Goal: Communication & Community: Ask a question

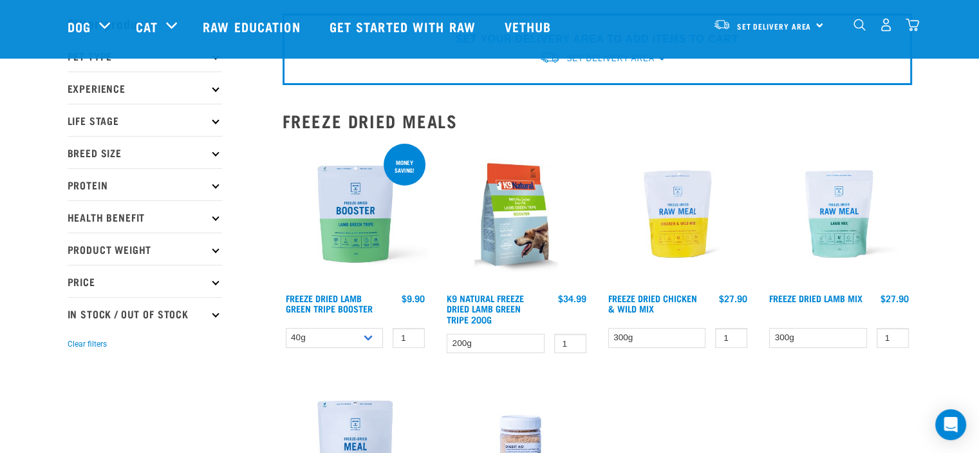
scroll to position [51, 0]
click at [95, 217] on p "Health Benefit" at bounding box center [145, 216] width 154 height 32
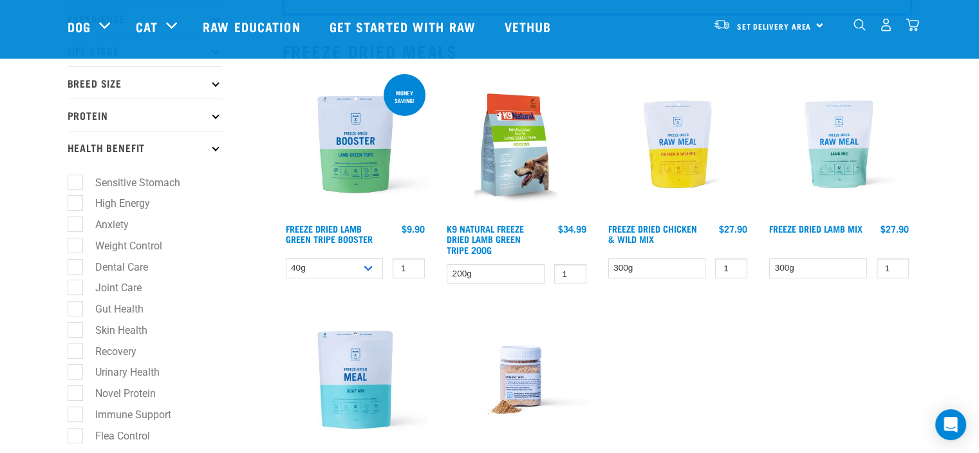
scroll to position [124, 0]
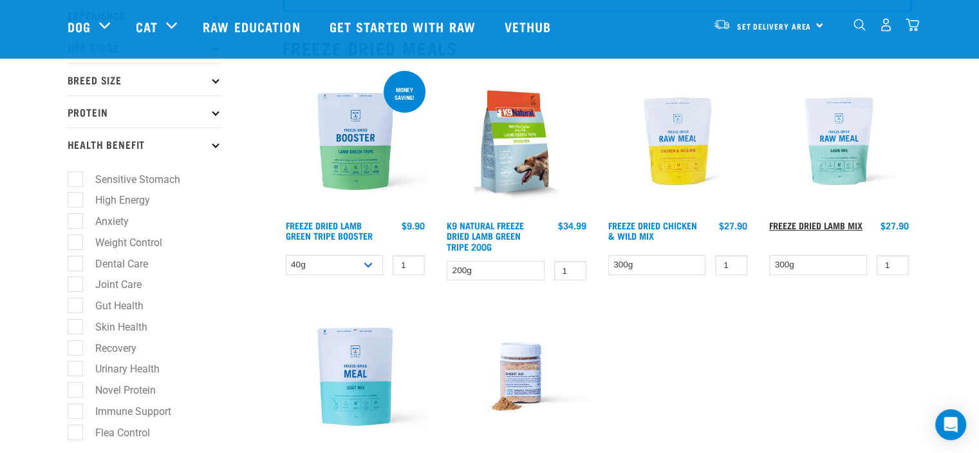
click at [823, 223] on link "Freeze Dried Lamb Mix" at bounding box center [815, 225] width 93 height 5
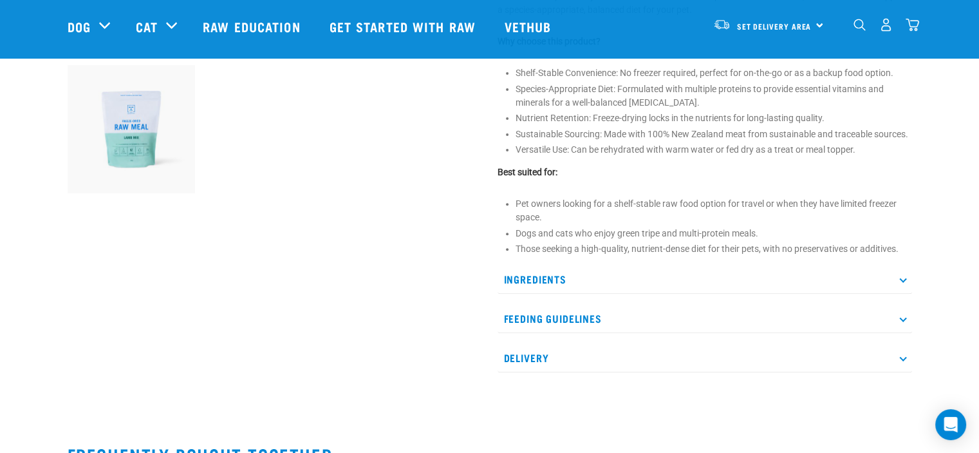
scroll to position [458, 0]
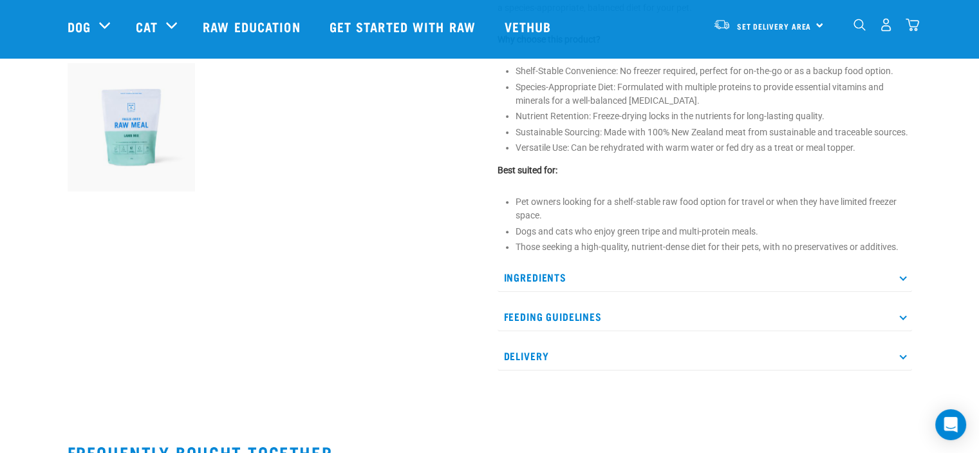
click at [556, 273] on p "Ingredients" at bounding box center [705, 277] width 415 height 29
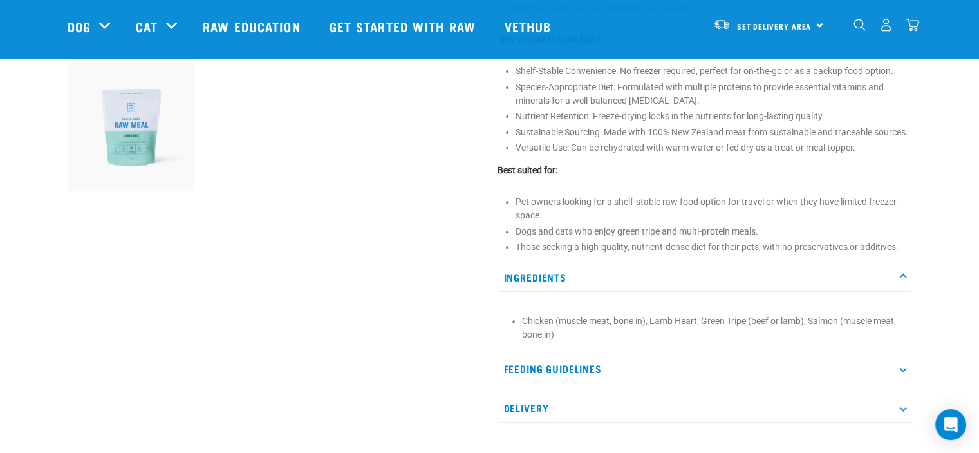
click at [572, 370] on p "Feeding Guidelines" at bounding box center [705, 368] width 415 height 29
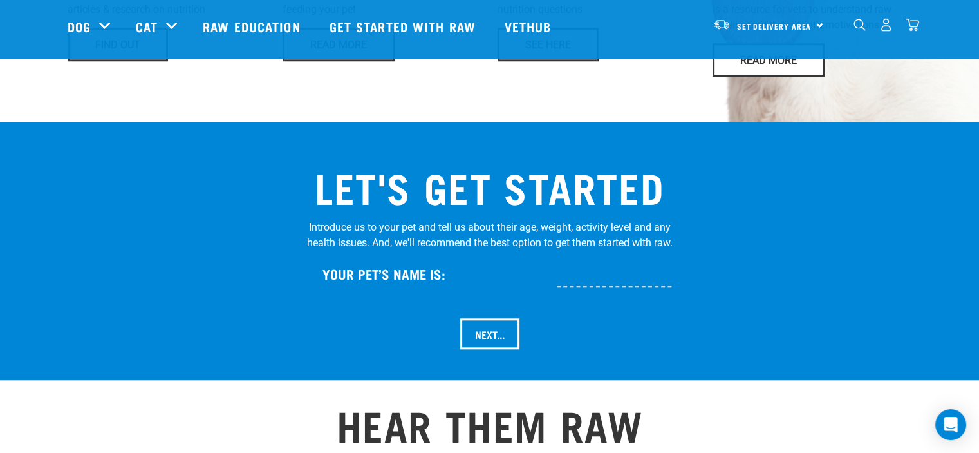
scroll to position [1236, 0]
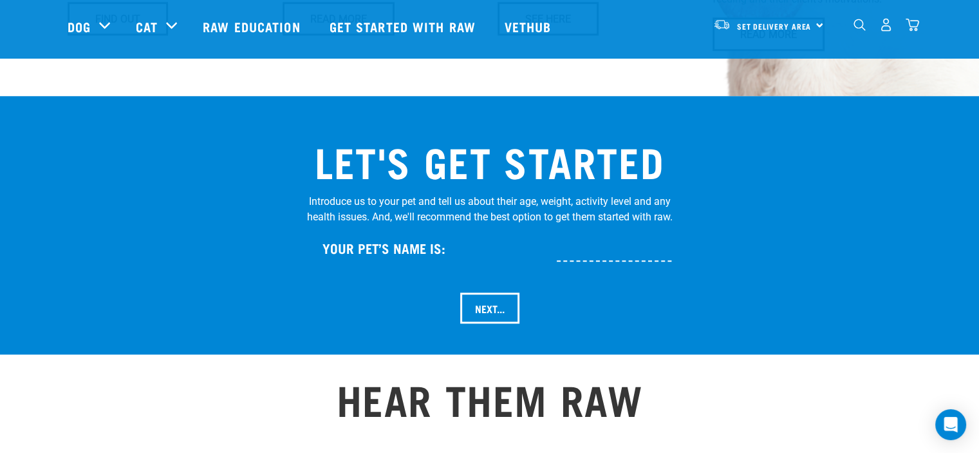
click at [579, 232] on input "text" at bounding box center [657, 246] width 200 height 29
type input "[DATE]"
click at [489, 292] on input "Next..." at bounding box center [489, 307] width 59 height 31
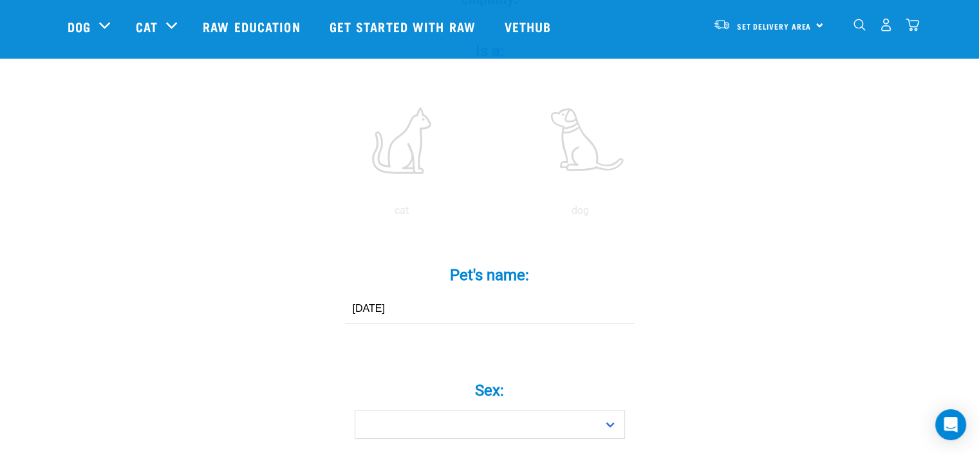
scroll to position [283, 0]
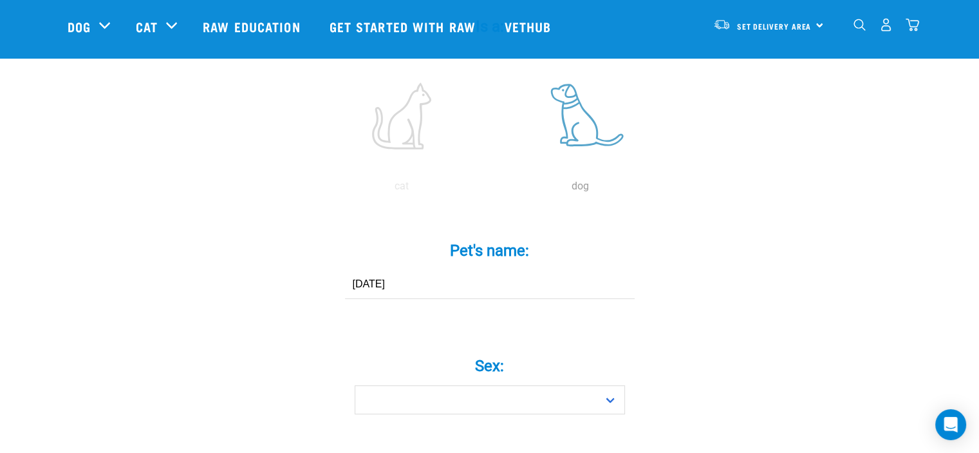
click at [579, 102] on label at bounding box center [581, 115] width 174 height 109
click at [491, 189] on input "radio" at bounding box center [491, 189] width 0 height 0
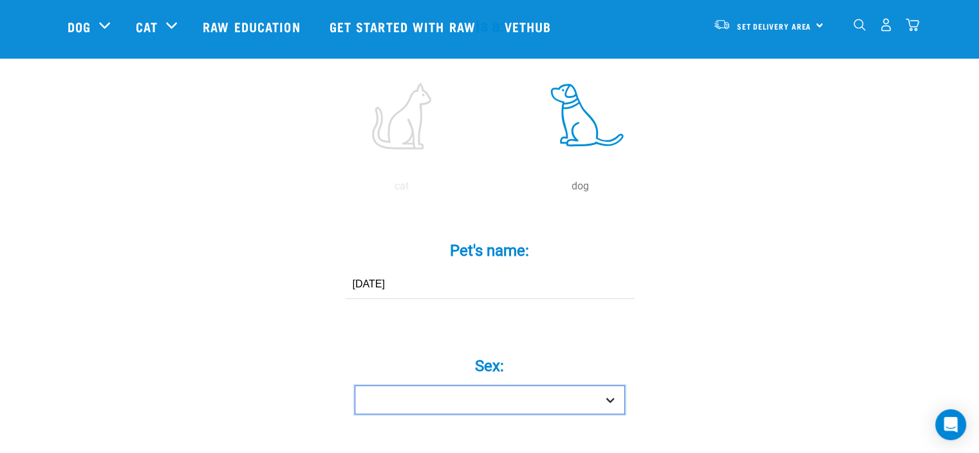
click at [606, 385] on select "Boy Girl" at bounding box center [490, 399] width 270 height 29
select select "girl"
click at [355, 385] on select "Boy Girl" at bounding box center [490, 399] width 270 height 29
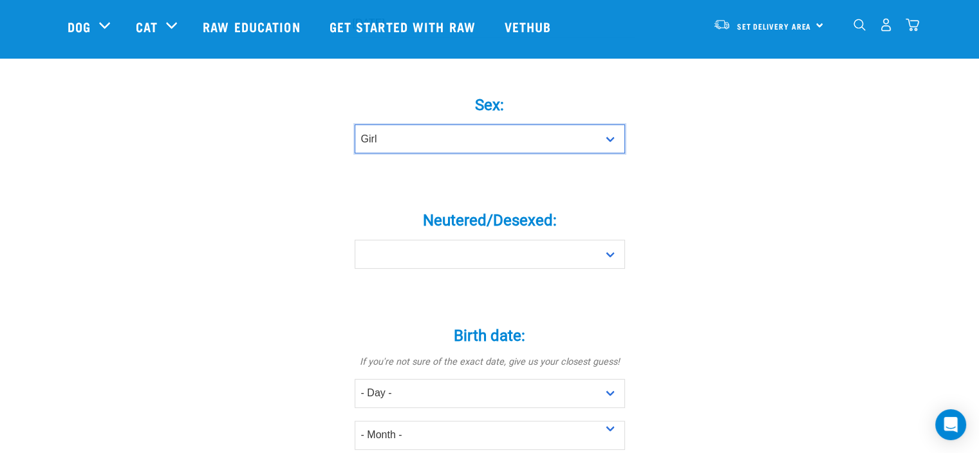
scroll to position [556, 0]
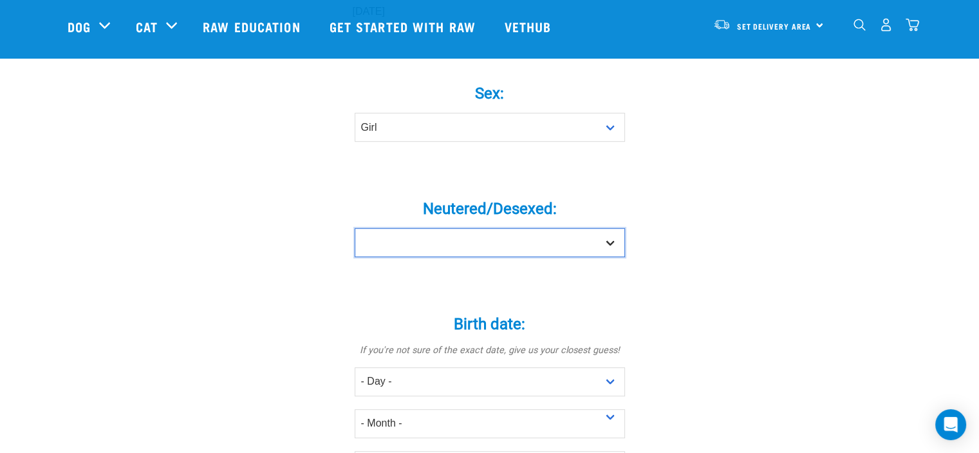
click at [618, 228] on select "Yes No" at bounding box center [490, 242] width 270 height 29
select select "yes"
click at [355, 228] on select "Yes No" at bounding box center [490, 242] width 270 height 29
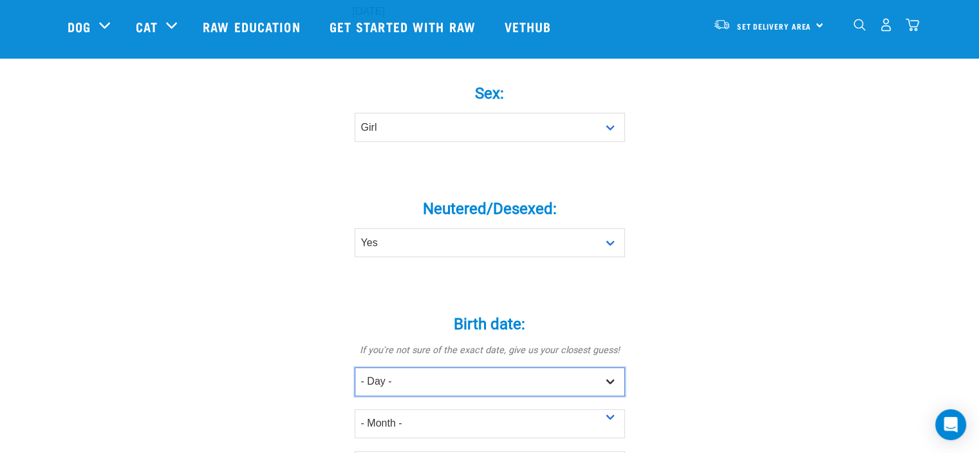
click at [606, 367] on select "- Day - 1 2 3 4 5 6 7 8 9 10 11 12 13 14 15 16 17 18 19 20 21 22 23 24 25 26 27" at bounding box center [490, 381] width 270 height 29
select select "11"
click at [355, 367] on select "- Day - 1 2 3 4 5 6 7 8 9 10 11 12 13 14 15 16 17 18 19 20 21 22 23 24 25 26 27" at bounding box center [490, 381] width 270 height 29
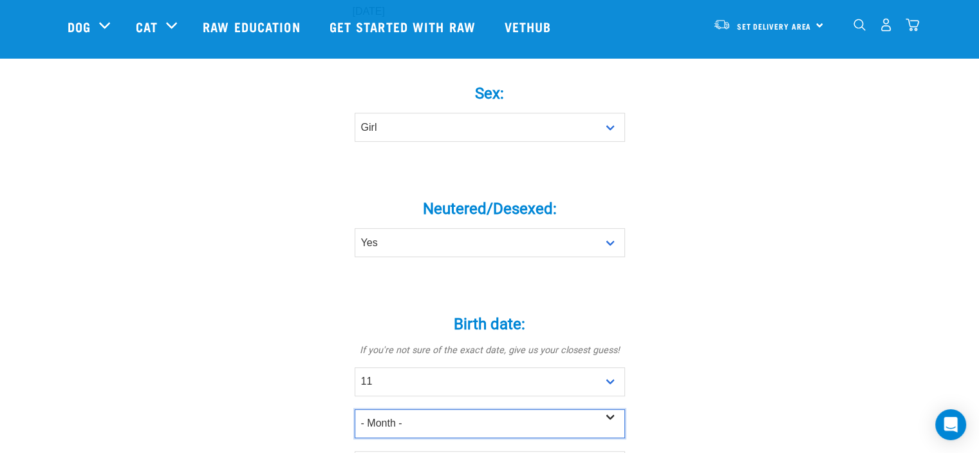
click at [610, 409] on select "- Month - January February March April May June July August September October N…" at bounding box center [490, 423] width 270 height 29
select select "September"
click at [355, 409] on select "- Month - January February March April May June July August September October N…" at bounding box center [490, 423] width 270 height 29
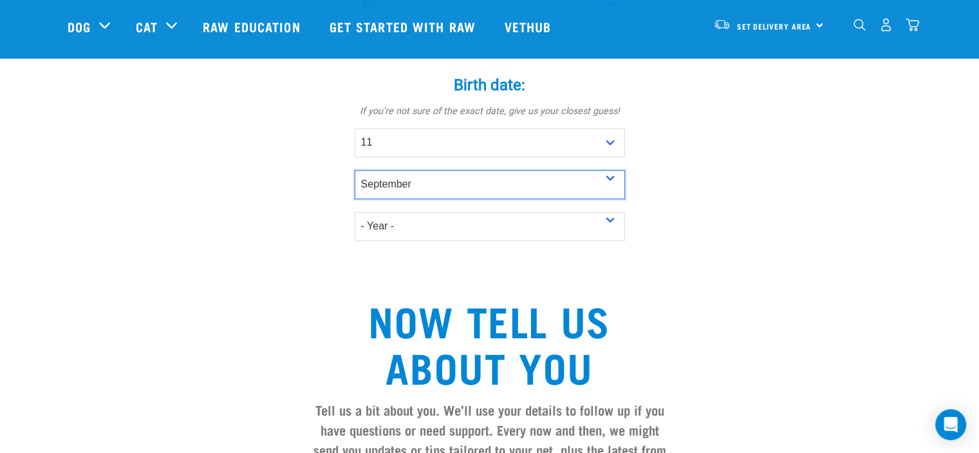
scroll to position [830, 0]
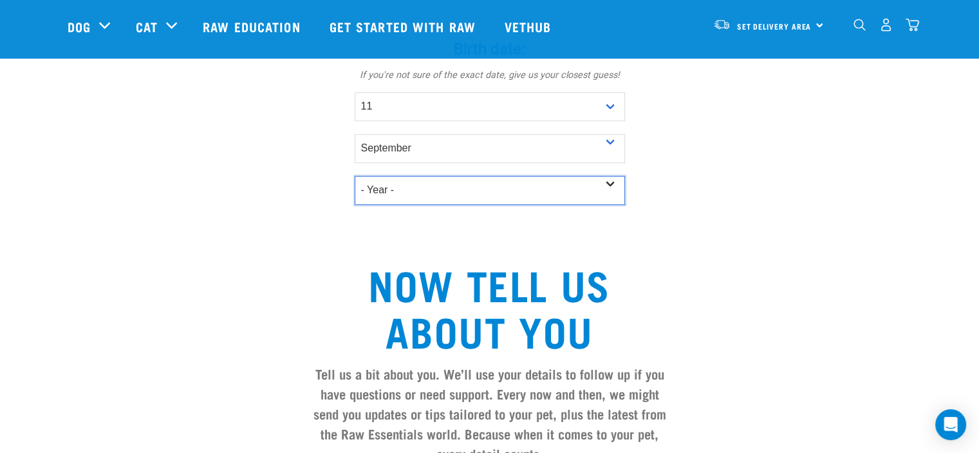
click at [610, 176] on select "- Year - 2025 2024 2023 2022 2021 2020 2019 2018 2017 2016 2015 2014 2013 2012" at bounding box center [490, 190] width 270 height 29
select select "2014"
click at [355, 176] on select "- Year - 2025 2024 2023 2022 2021 2020 2019 2018 2017 2016 2015 2014 2013 2012" at bounding box center [490, 190] width 270 height 29
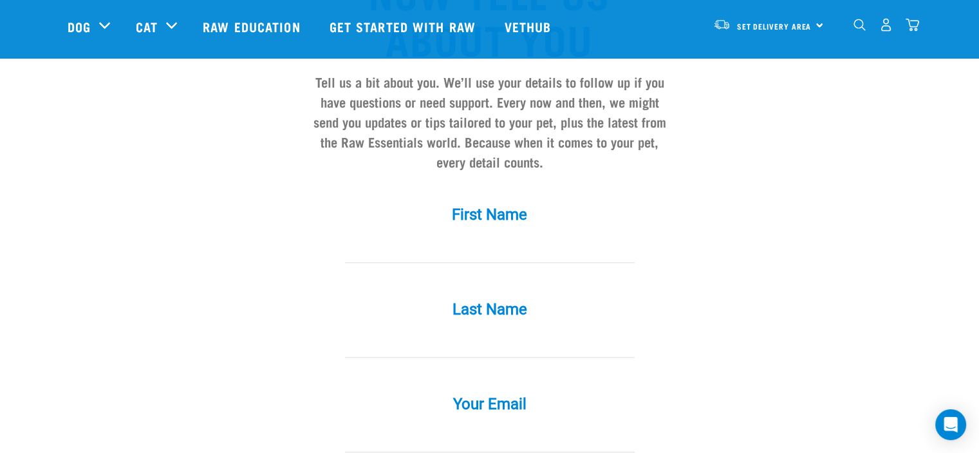
scroll to position [1138, 0]
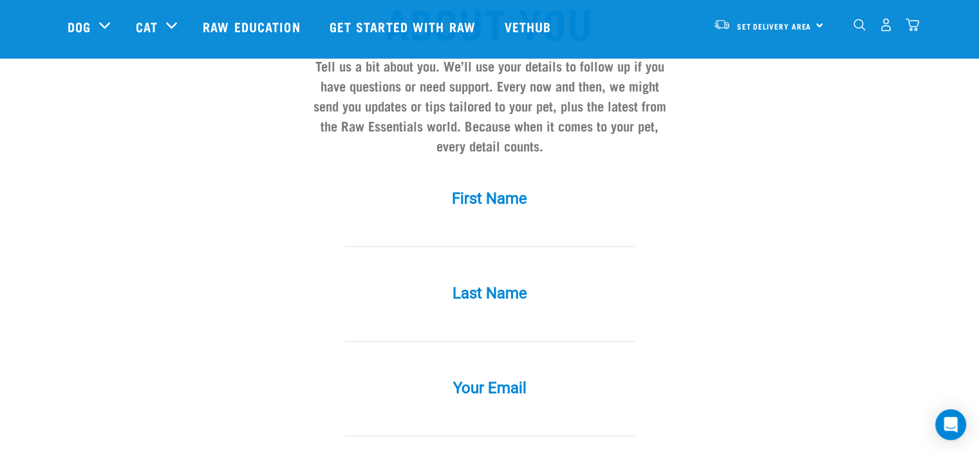
click at [512, 218] on input "First Name *" at bounding box center [490, 232] width 290 height 29
type input "chris"
click at [481, 312] on input "Last Name *" at bounding box center [490, 326] width 290 height 29
type input "o'riley"
click at [436, 324] on div "Last Name * o'riley" at bounding box center [490, 313] width 386 height 95
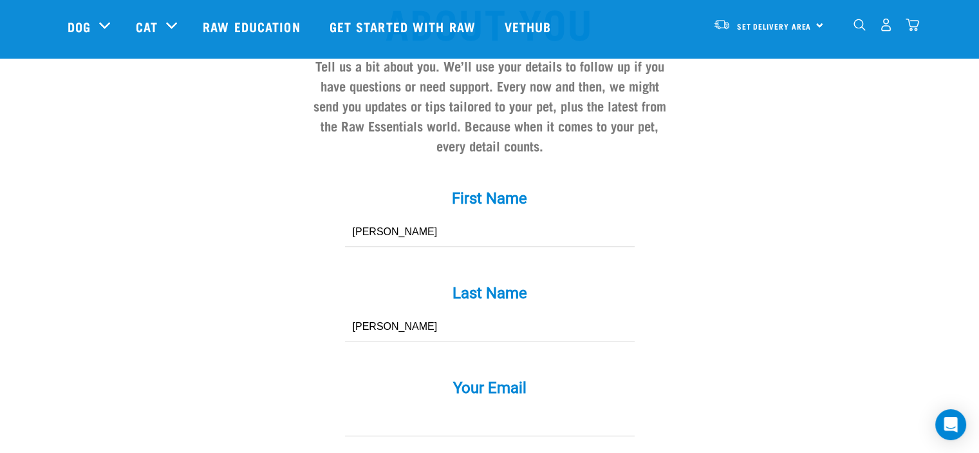
click at [460, 360] on div "Your Email *" at bounding box center [490, 397] width 386 height 75
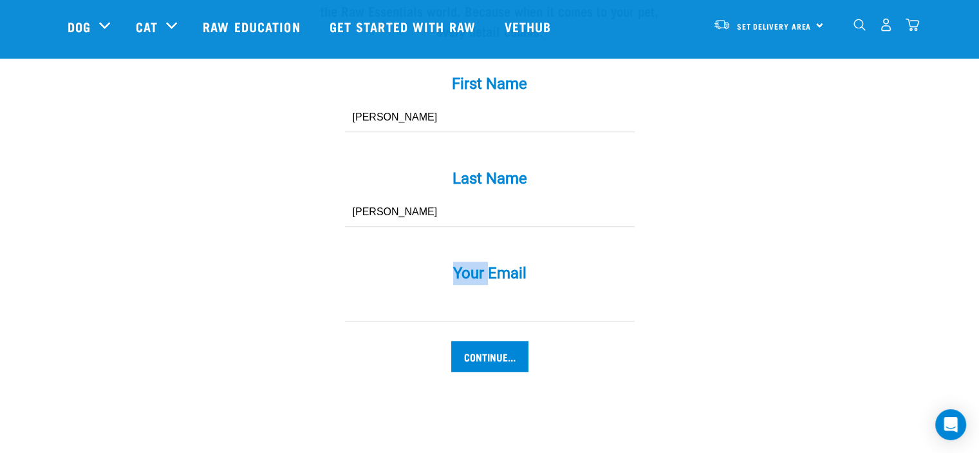
scroll to position [1256, 0]
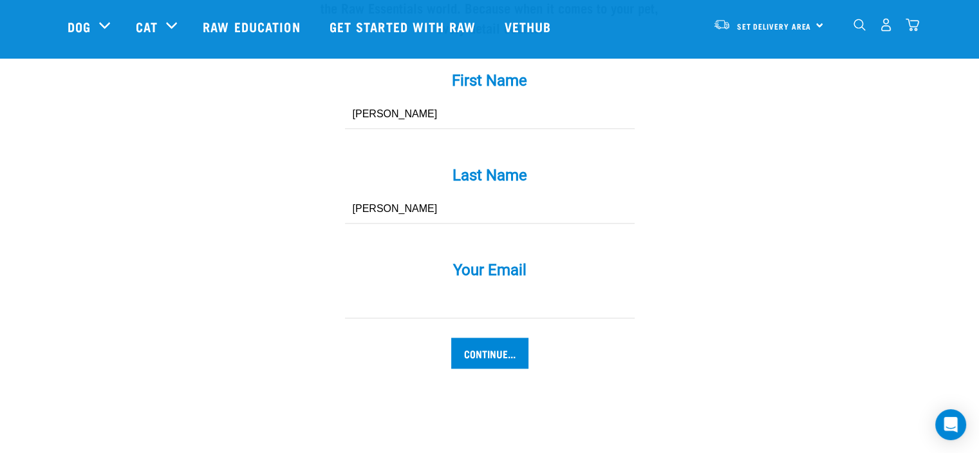
click at [380, 289] on input "Your Email *" at bounding box center [490, 303] width 290 height 29
click at [436, 289] on input "kasernest@gmail;.com" at bounding box center [490, 303] width 290 height 29
type input "kasernest@gmail.com"
click at [480, 337] on input "Continue..." at bounding box center [489, 352] width 77 height 31
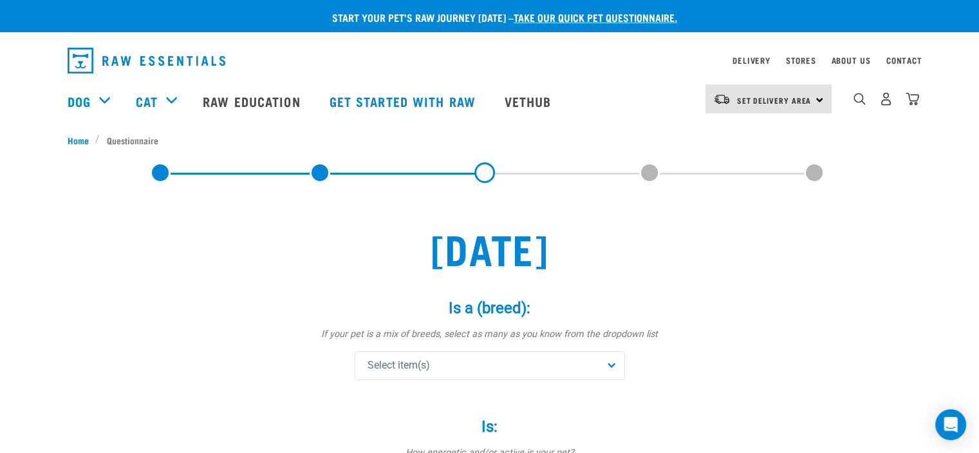
click at [605, 363] on div "Select item(s)" at bounding box center [490, 365] width 270 height 29
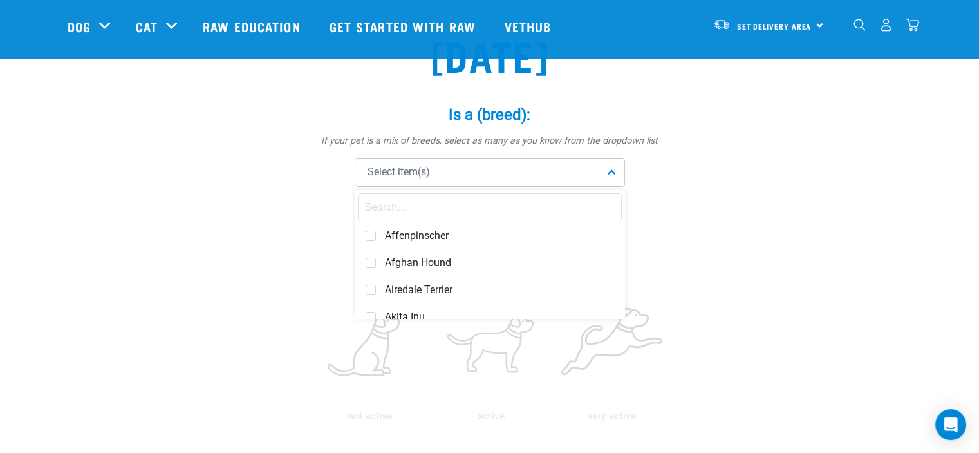
scroll to position [101, 0]
click at [518, 156] on div "Select item(s)" at bounding box center [490, 169] width 270 height 29
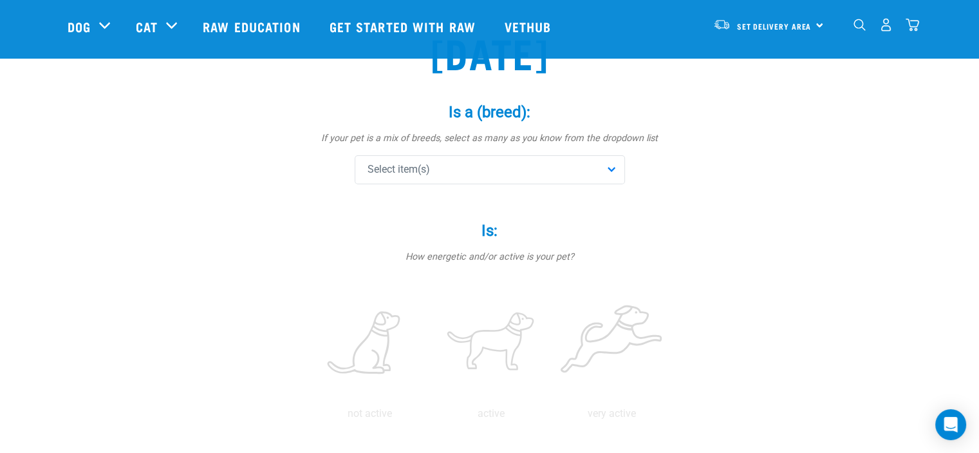
click at [464, 167] on div "Select item(s)" at bounding box center [490, 169] width 270 height 29
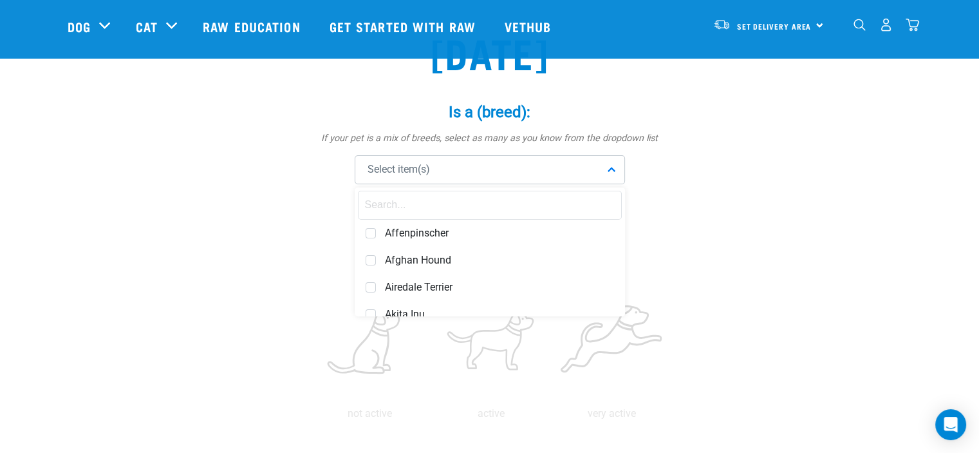
click at [461, 203] on input "text" at bounding box center [490, 205] width 264 height 29
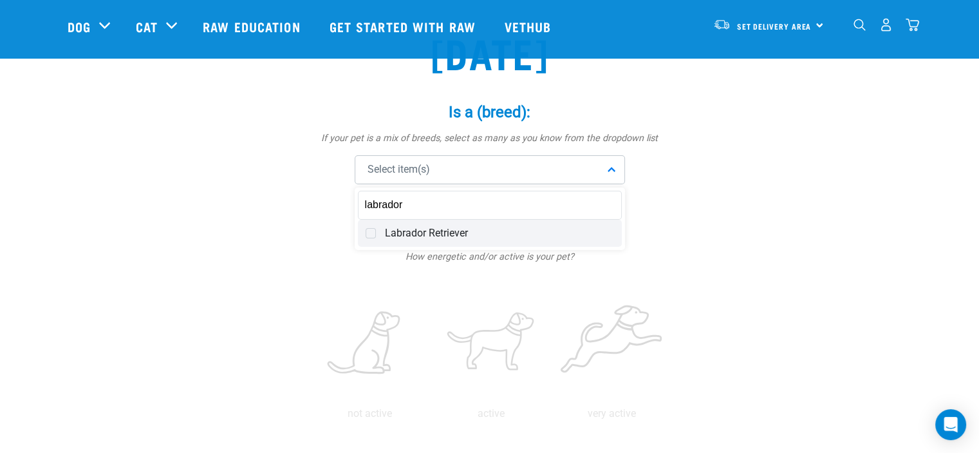
type input "labrador"
click at [451, 230] on span "Labrador Retriever" at bounding box center [499, 233] width 229 height 13
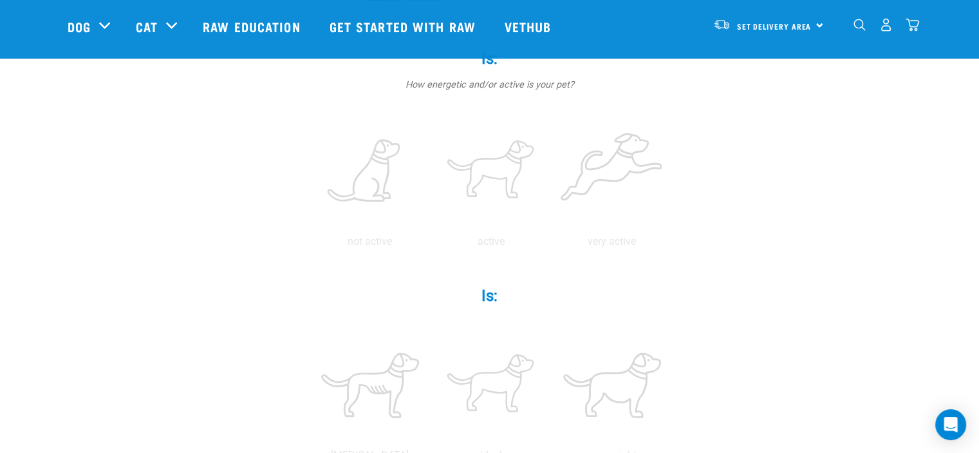
scroll to position [278, 0]
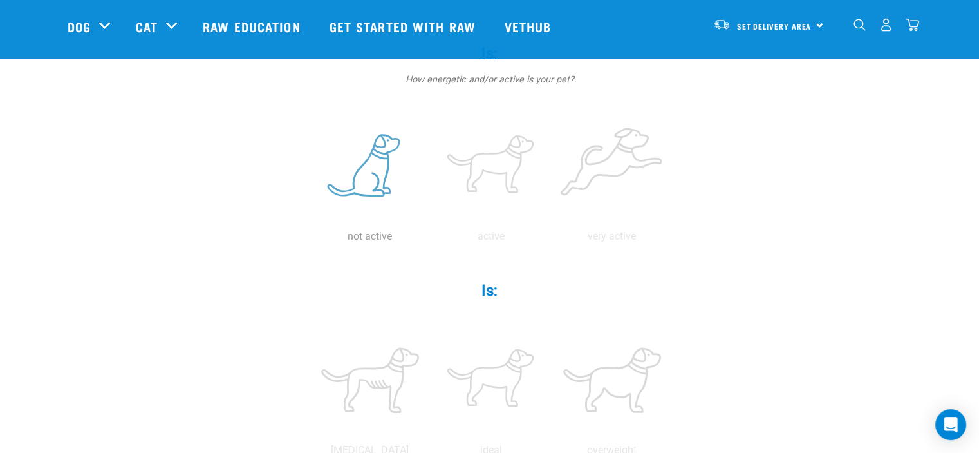
click at [373, 197] on label at bounding box center [370, 165] width 116 height 109
click at [310, 239] on input "radio" at bounding box center [310, 239] width 0 height 0
click at [372, 238] on p "not active" at bounding box center [370, 236] width 116 height 15
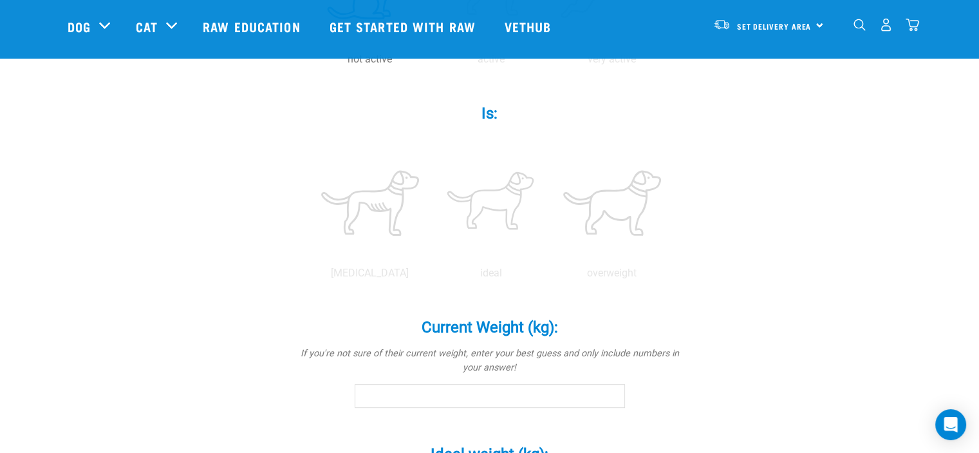
scroll to position [467, 0]
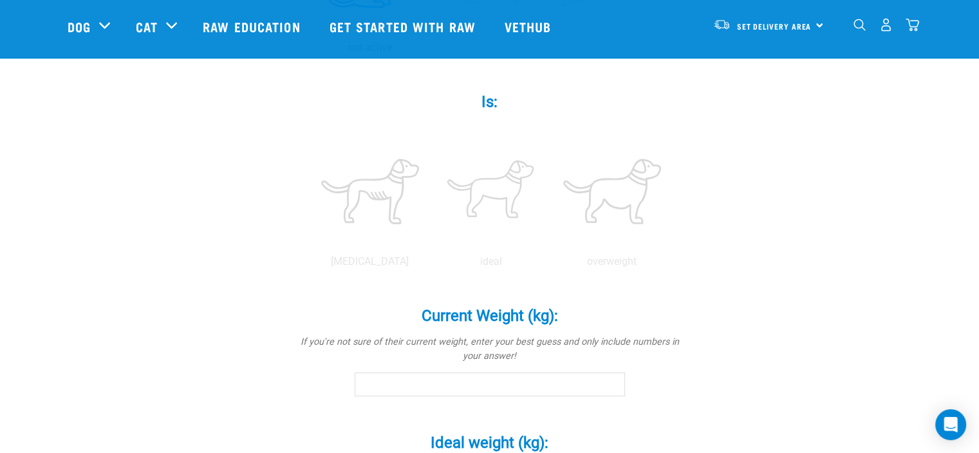
click at [523, 382] on input "Current Weight (kg): *" at bounding box center [490, 383] width 270 height 23
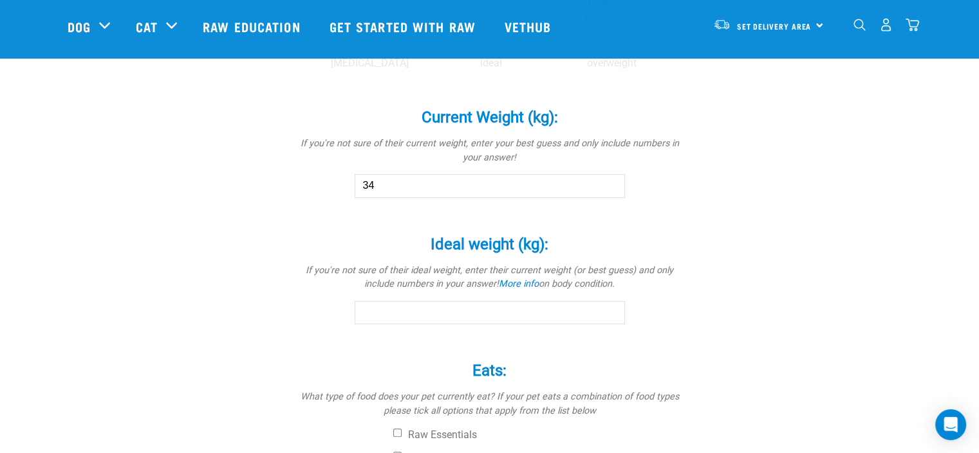
scroll to position [675, 0]
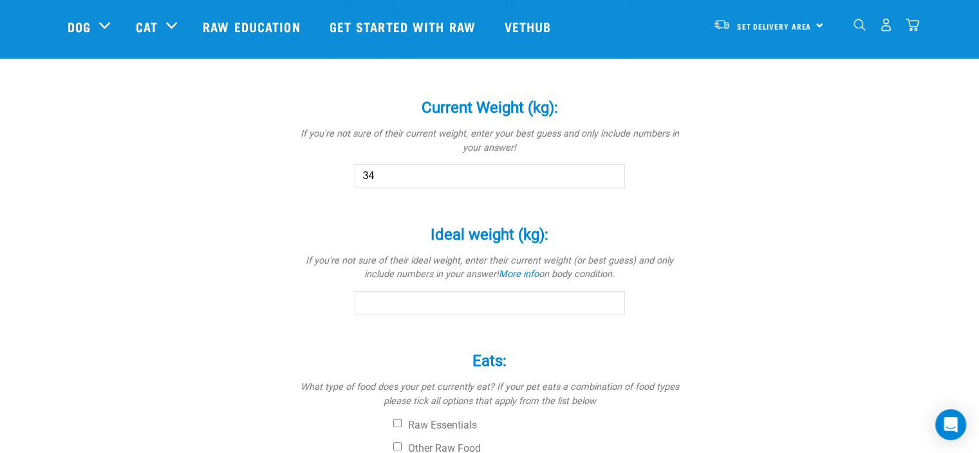
type input "34"
click at [534, 301] on input "Ideal weight (kg): *" at bounding box center [490, 302] width 270 height 23
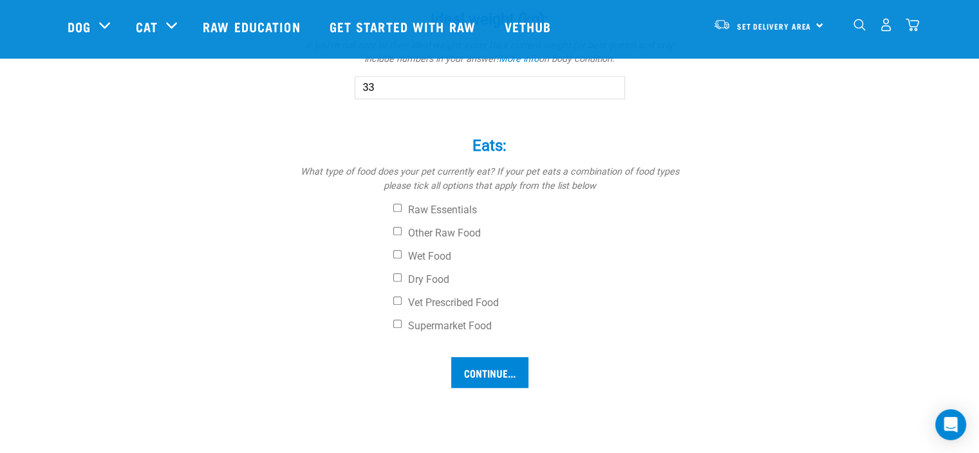
scroll to position [895, 0]
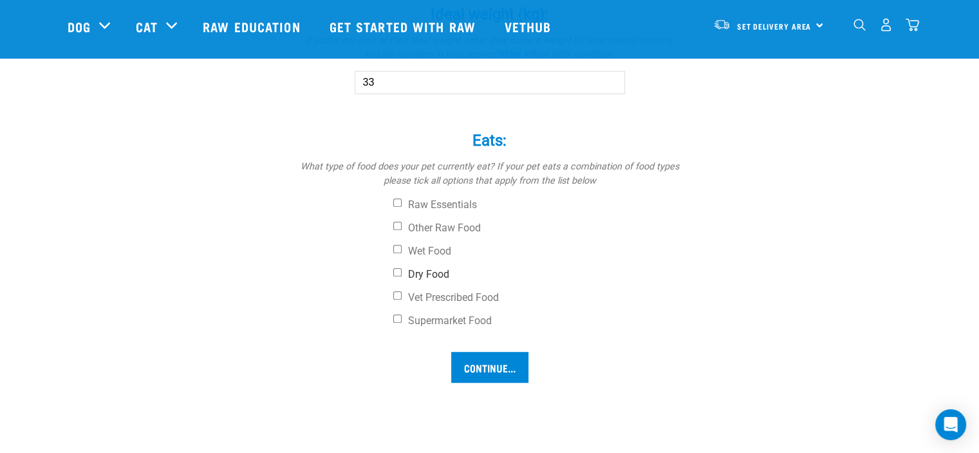
type input "33"
click at [397, 269] on input "Dry Food" at bounding box center [397, 272] width 8 height 8
checkbox input "true"
click at [498, 362] on input "Continue..." at bounding box center [489, 366] width 77 height 31
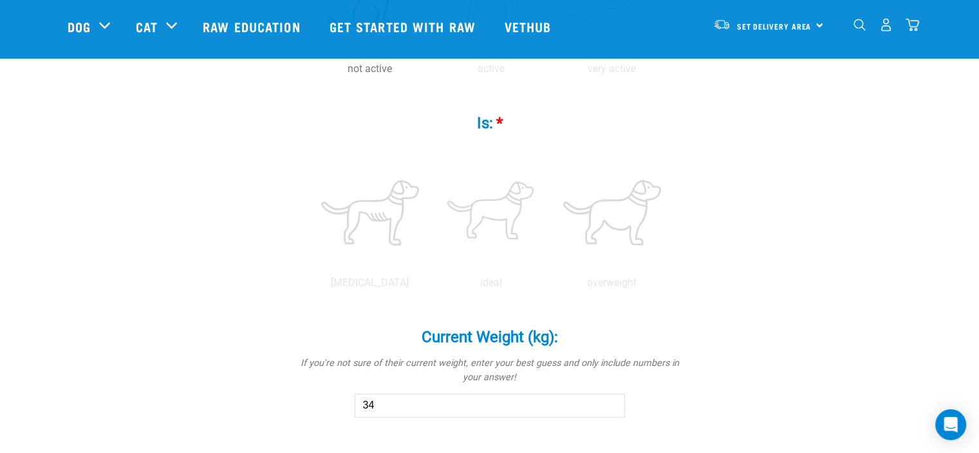
scroll to position [454, 0]
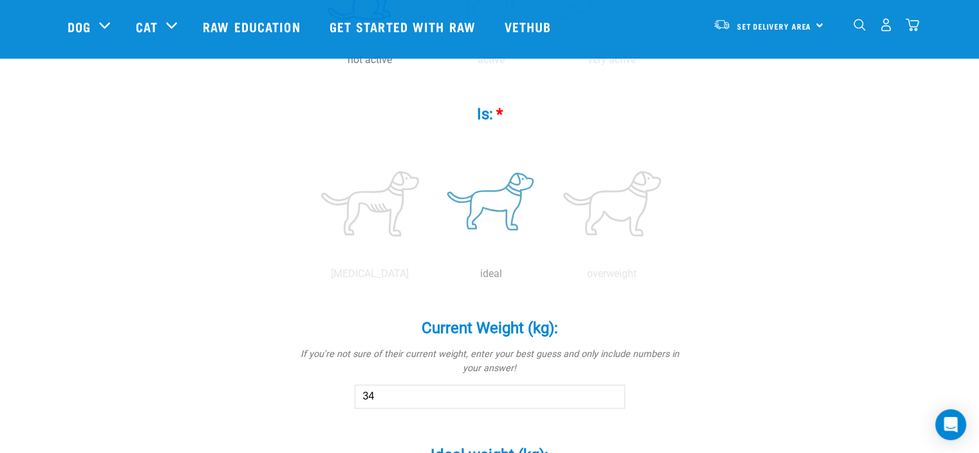
click at [491, 210] on label at bounding box center [491, 203] width 116 height 109
click at [431, 277] on input "radio" at bounding box center [431, 277] width 0 height 0
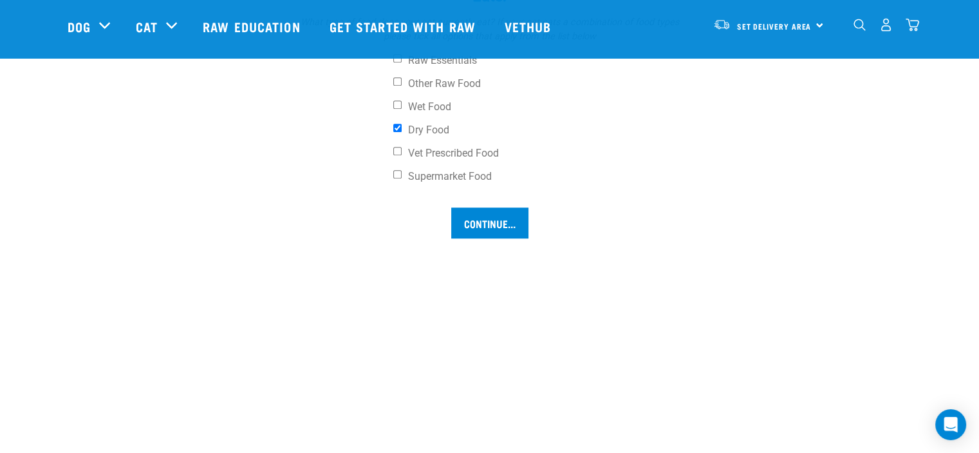
scroll to position [1056, 0]
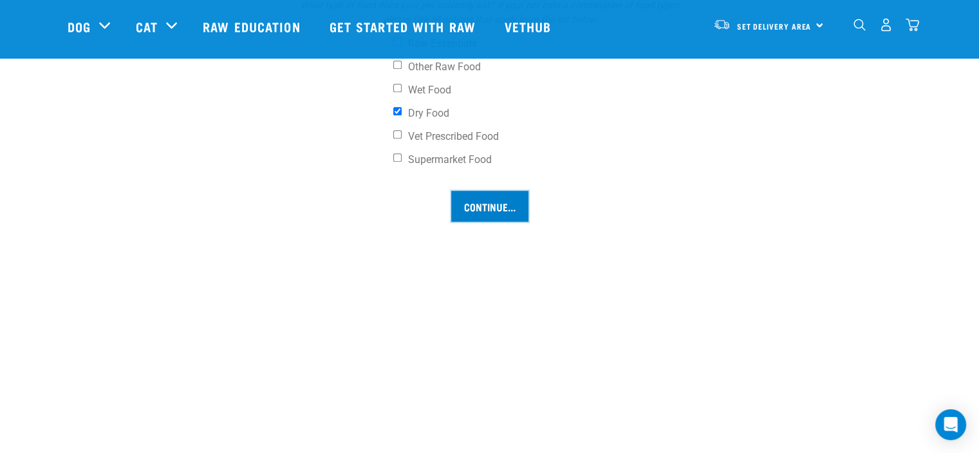
click at [484, 198] on input "Continue..." at bounding box center [489, 206] width 77 height 31
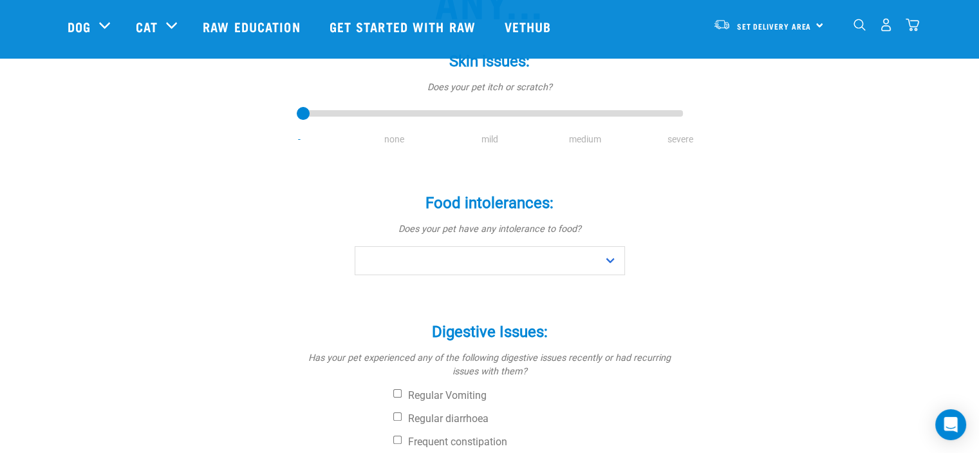
scroll to position [206, 0]
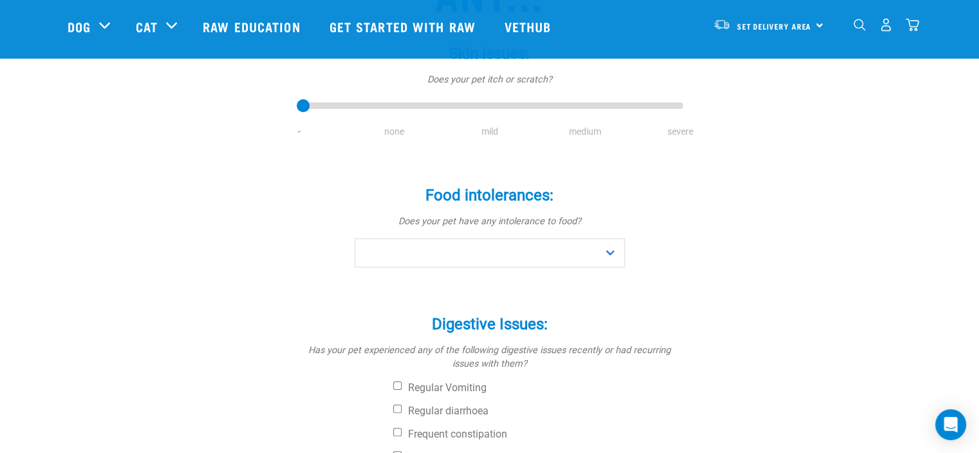
click at [394, 131] on li "none" at bounding box center [394, 132] width 95 height 14
click at [610, 250] on select "No Yes" at bounding box center [490, 252] width 270 height 29
select select "no"
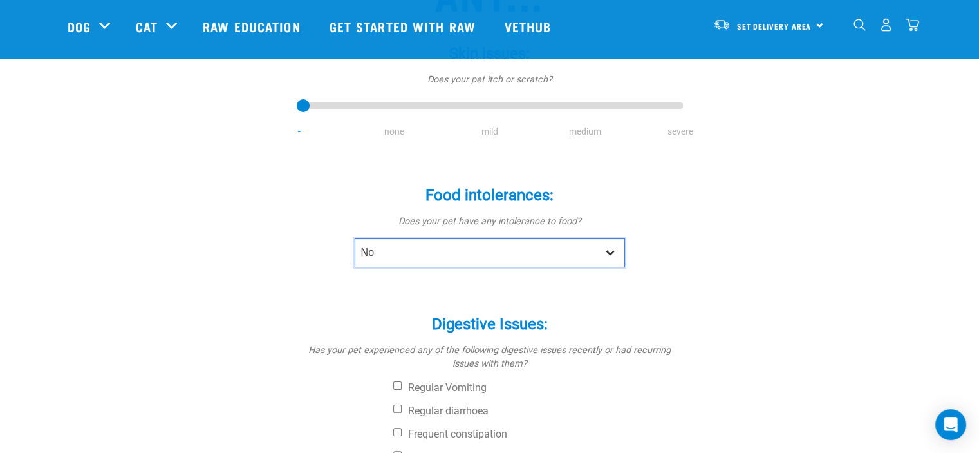
click at [355, 238] on select "No Yes" at bounding box center [490, 252] width 270 height 29
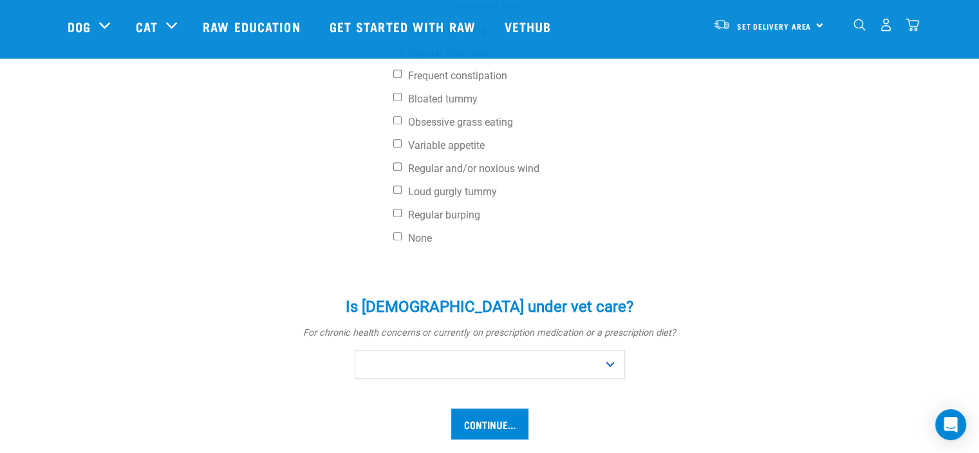
scroll to position [566, 0]
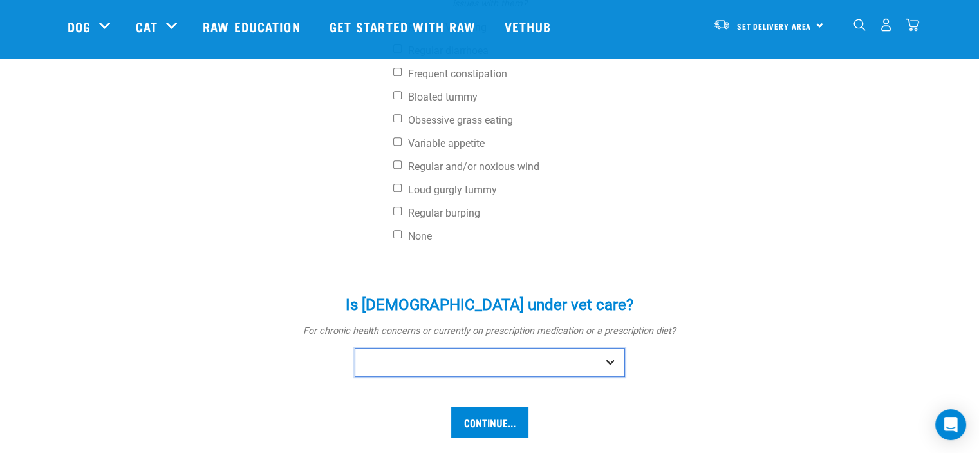
click at [610, 361] on select "No Yes" at bounding box center [490, 362] width 270 height 29
select select "yes"
click at [355, 348] on select "No Yes" at bounding box center [490, 362] width 270 height 29
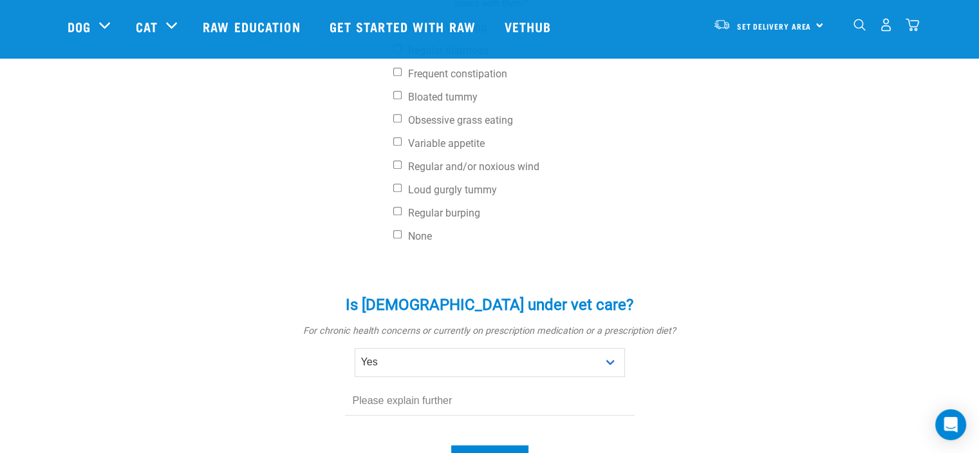
click at [378, 422] on div "Is karma under vet care? * For chronic health concerns or currently on prescrip…" at bounding box center [490, 355] width 386 height 157
click at [384, 429] on div "Is karma under vet care? * For chronic health concerns or currently on prescrip…" at bounding box center [490, 355] width 386 height 157
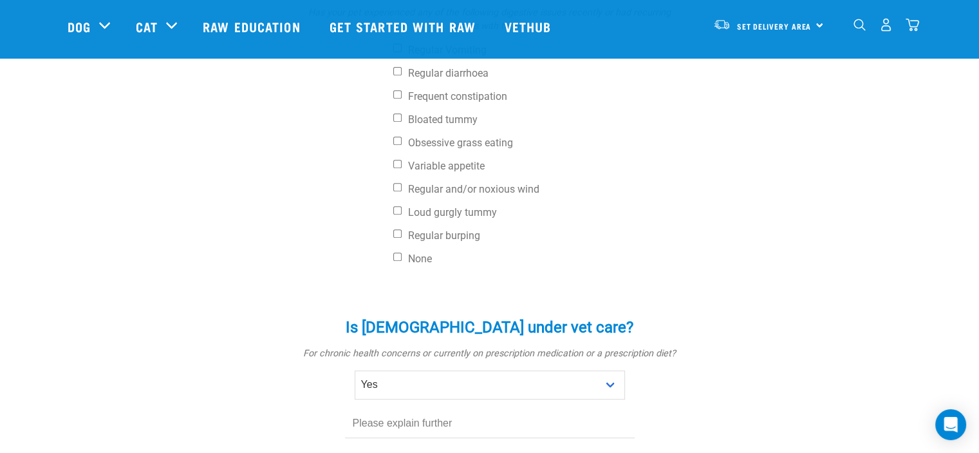
scroll to position [459, 0]
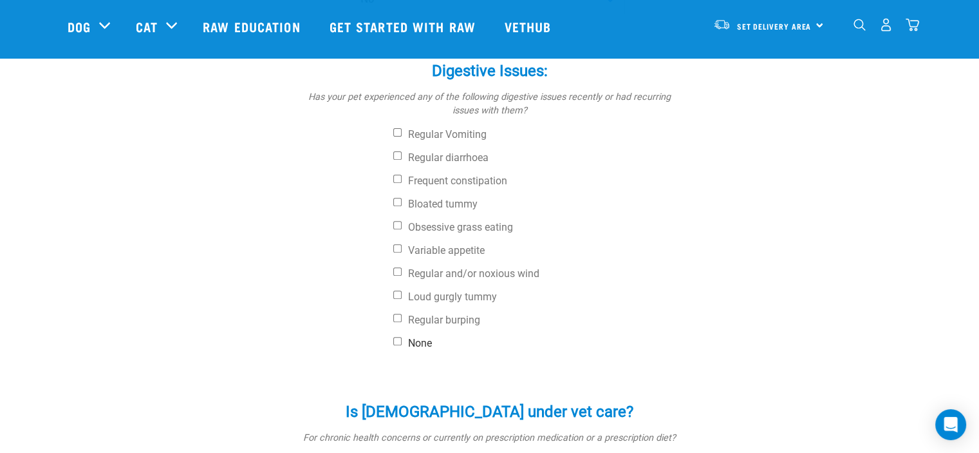
click at [403, 337] on label "None" at bounding box center [538, 343] width 290 height 13
click at [402, 337] on input "None" at bounding box center [397, 341] width 8 height 8
checkbox input "true"
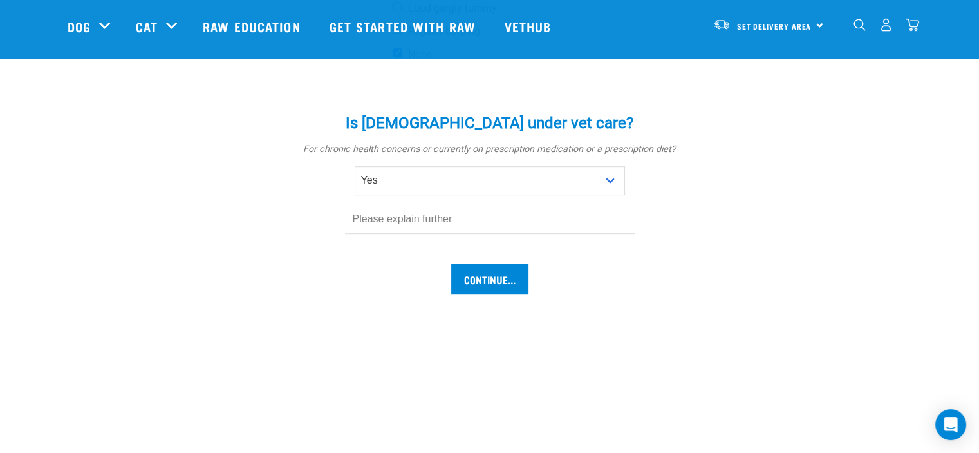
scroll to position [752, 0]
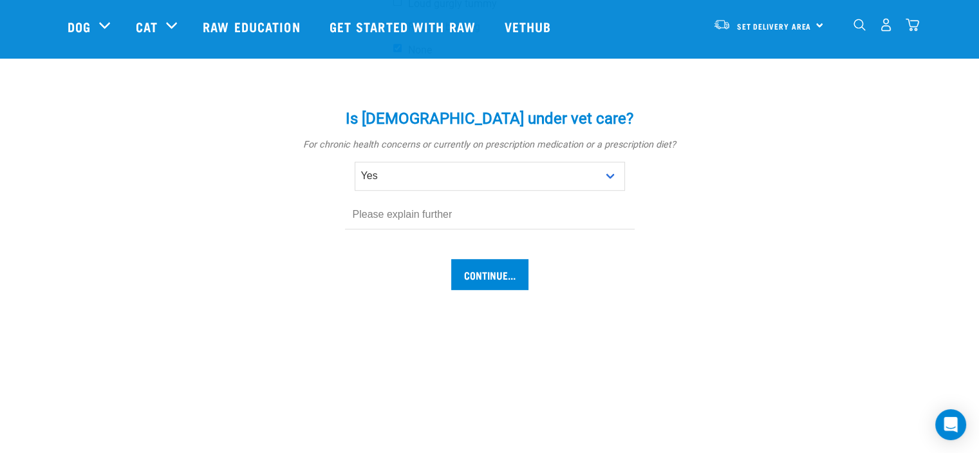
click at [474, 211] on input "text" at bounding box center [490, 214] width 290 height 29
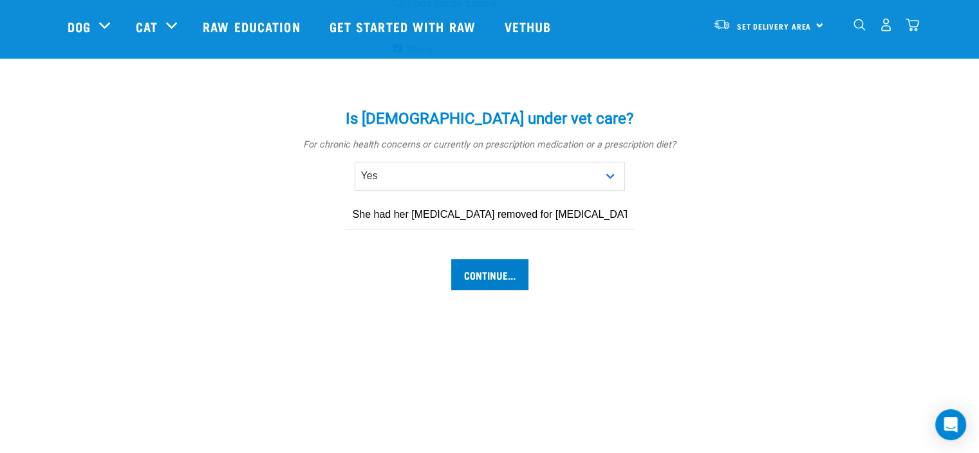
type input "She had her spleen removed for cancer."
click at [502, 272] on input "Continue..." at bounding box center [489, 274] width 77 height 31
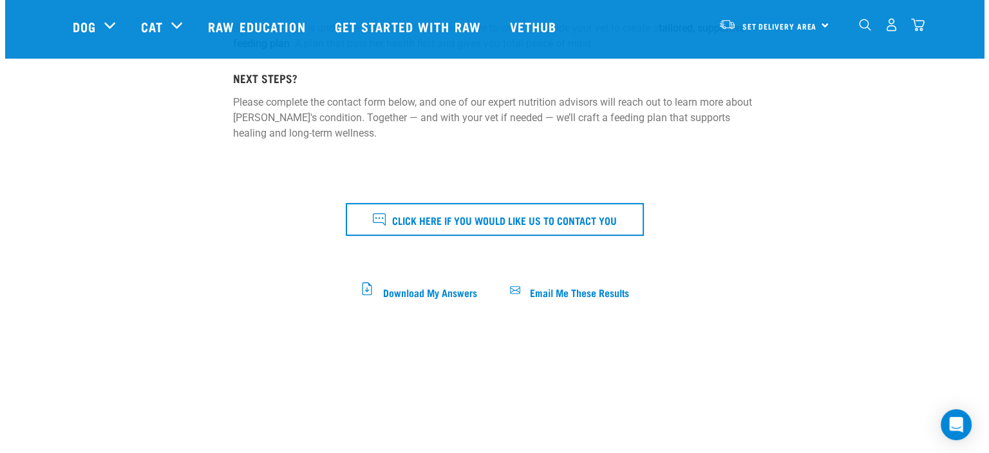
scroll to position [328, 0]
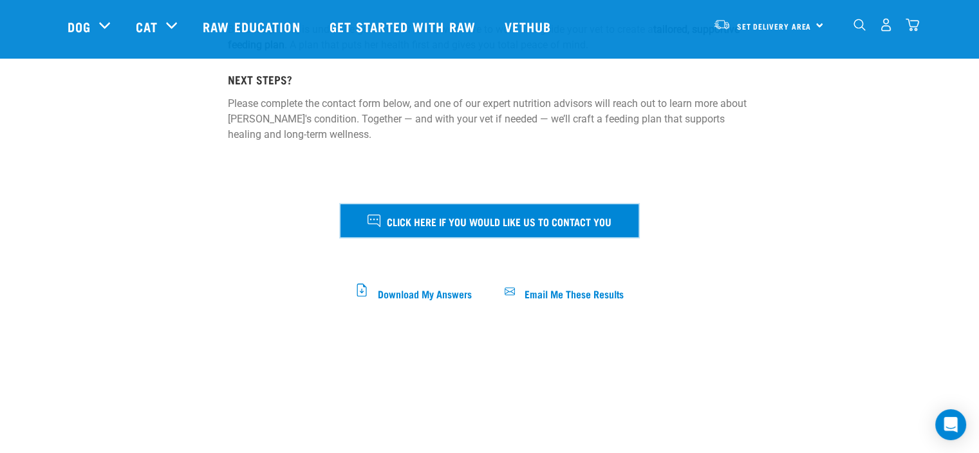
click at [544, 211] on button "Click here if you would like us to contact you" at bounding box center [490, 220] width 298 height 32
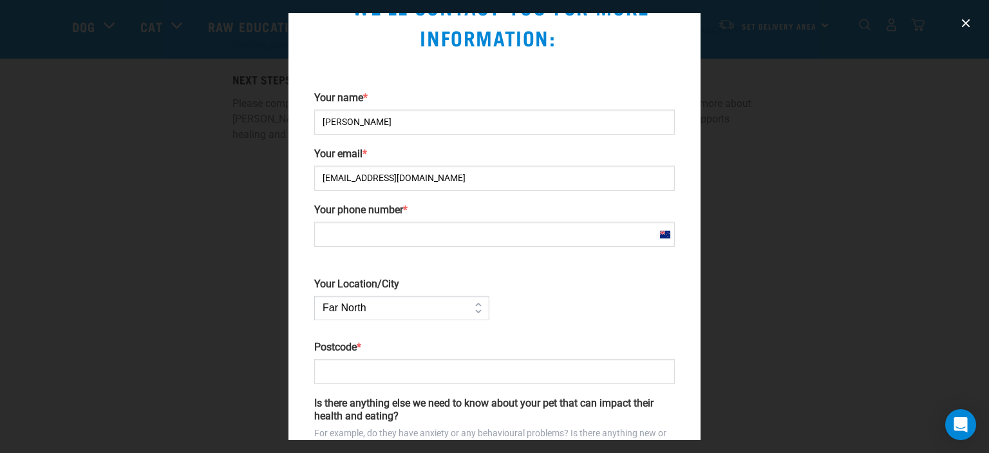
scroll to position [57, 0]
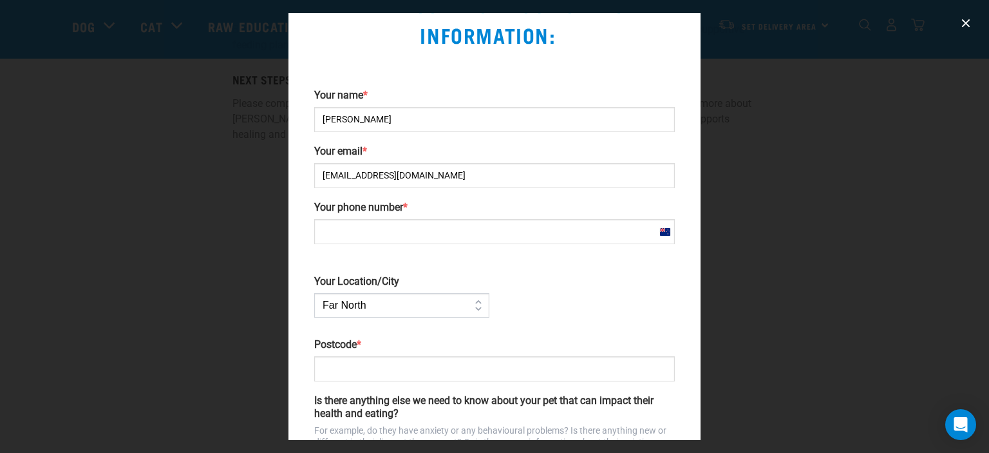
click at [528, 225] on input "Your phone number *" at bounding box center [494, 231] width 360 height 25
type input "04 4792762"
click at [473, 300] on select "Far [GEOGRAPHIC_DATA] [GEOGRAPHIC_DATA] [GEOGRAPHIC_DATA] [GEOGRAPHIC_DATA] [GE…" at bounding box center [401, 305] width 175 height 24
select select "[GEOGRAPHIC_DATA]"
click at [314, 293] on select "Far [GEOGRAPHIC_DATA] [GEOGRAPHIC_DATA] [GEOGRAPHIC_DATA] [GEOGRAPHIC_DATA] [GE…" at bounding box center [401, 305] width 175 height 24
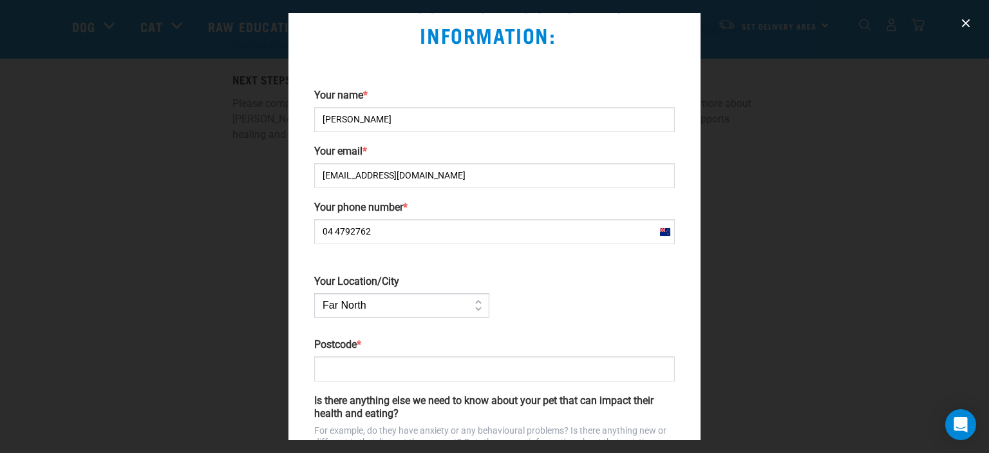
click at [411, 367] on input "Postcode *" at bounding box center [494, 368] width 360 height 25
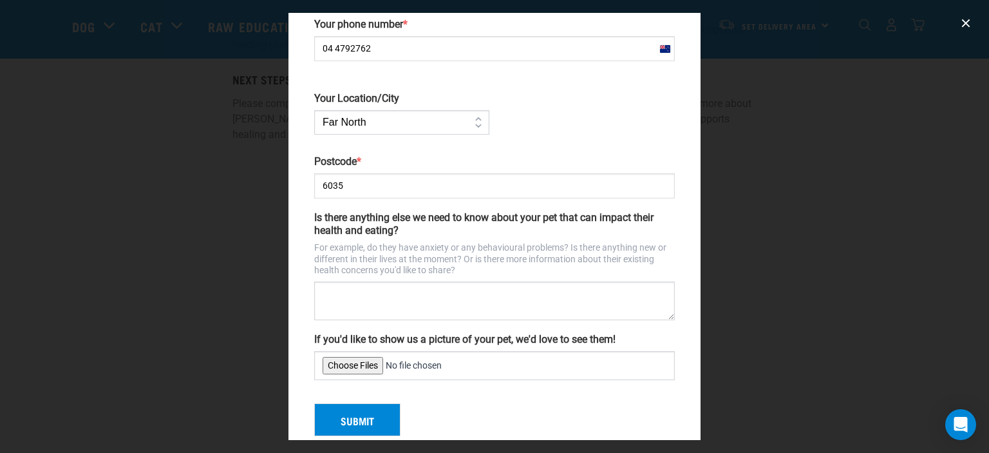
scroll to position [259, 0]
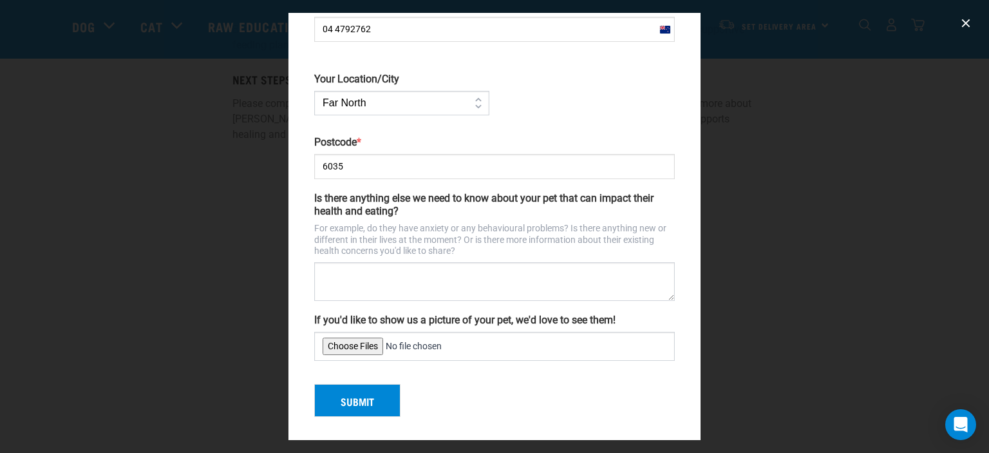
type input "6035"
click at [416, 265] on textarea "Is there anything else we need to know about your pet that can impact their hea…" at bounding box center [494, 281] width 360 height 39
type textarea "I am looking for food to fight her [MEDICAL_DATA]."
click at [365, 340] on input "If you'd like to show us a picture of your pet, we'd love to see them!" at bounding box center [494, 346] width 360 height 29
type input "C:\fakepath\20250203_110342.jpg"
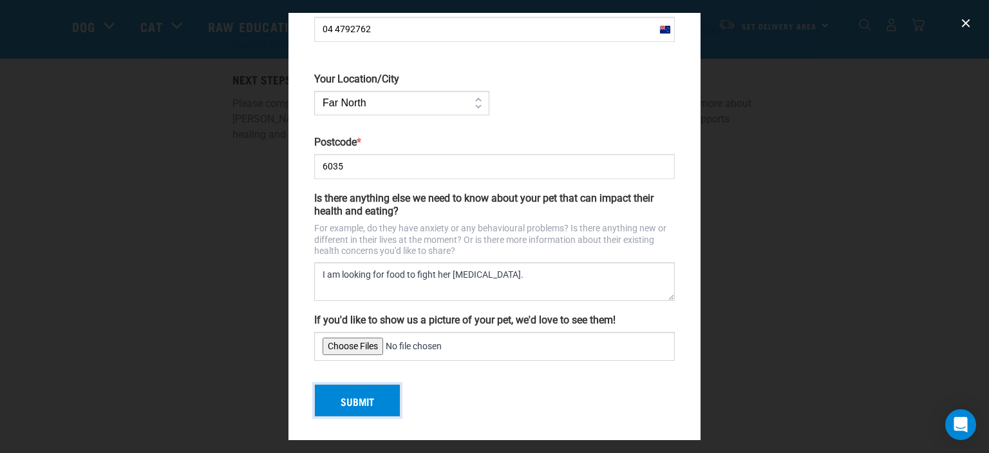
click at [360, 402] on button "Submit" at bounding box center [357, 400] width 86 height 33
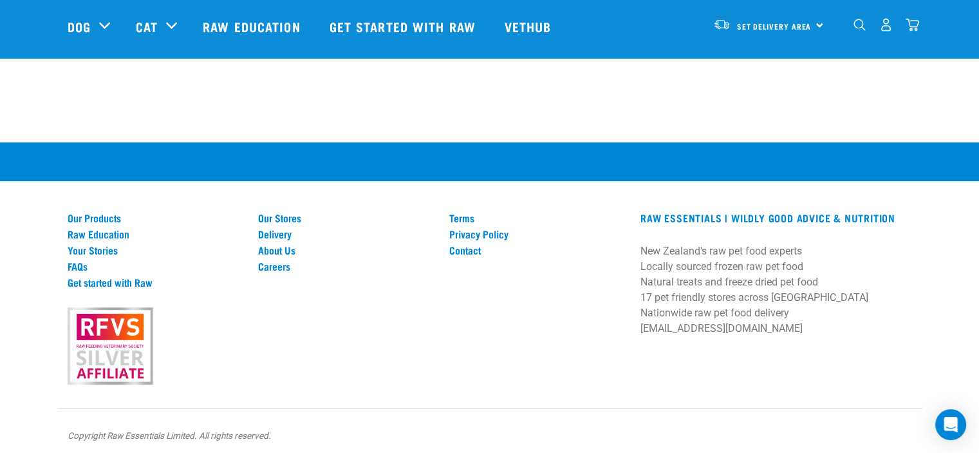
scroll to position [478, 0]
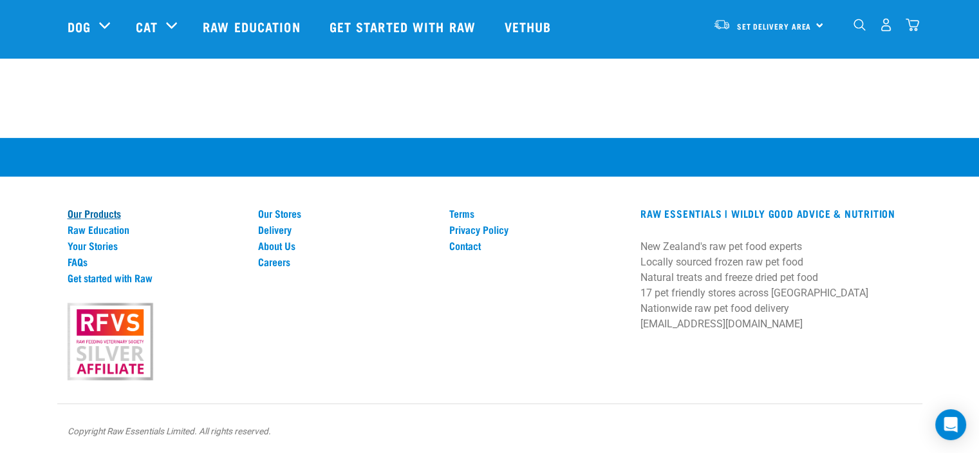
click at [113, 215] on link "Our Products" at bounding box center [156, 213] width 176 height 12
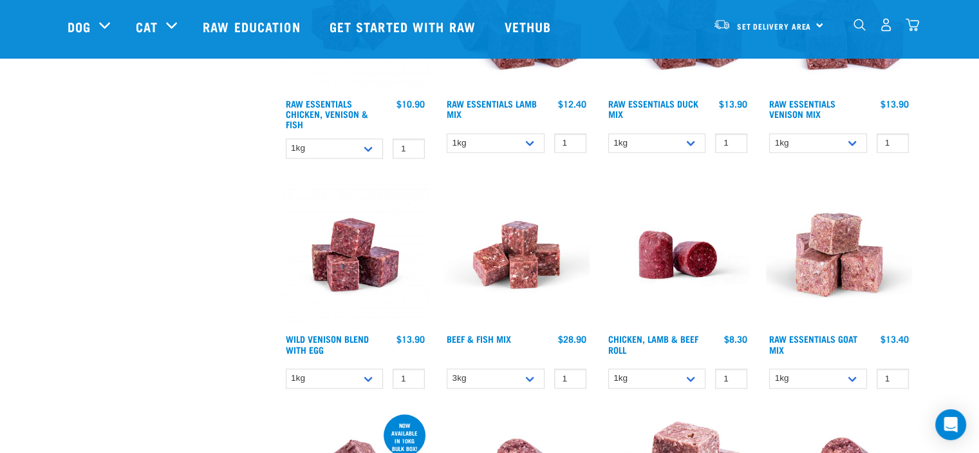
scroll to position [1287, 0]
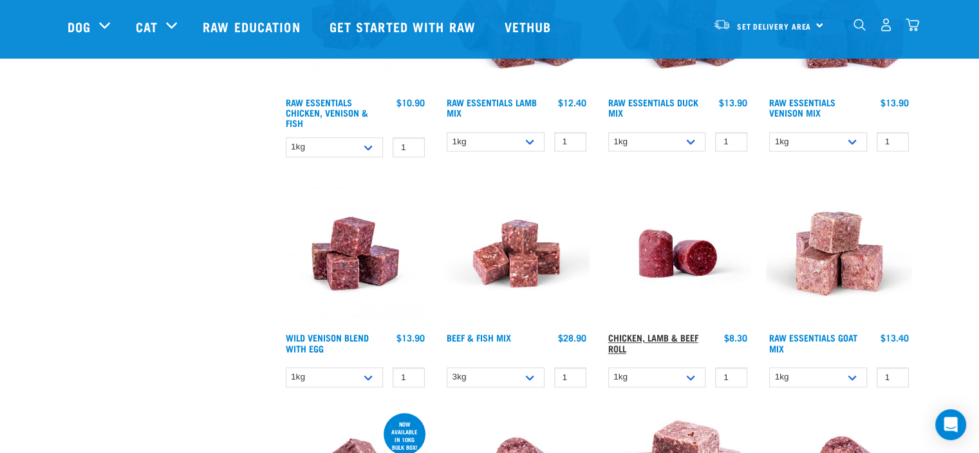
click at [660, 335] on link "Chicken, Lamb & Beef Roll" at bounding box center [653, 342] width 90 height 15
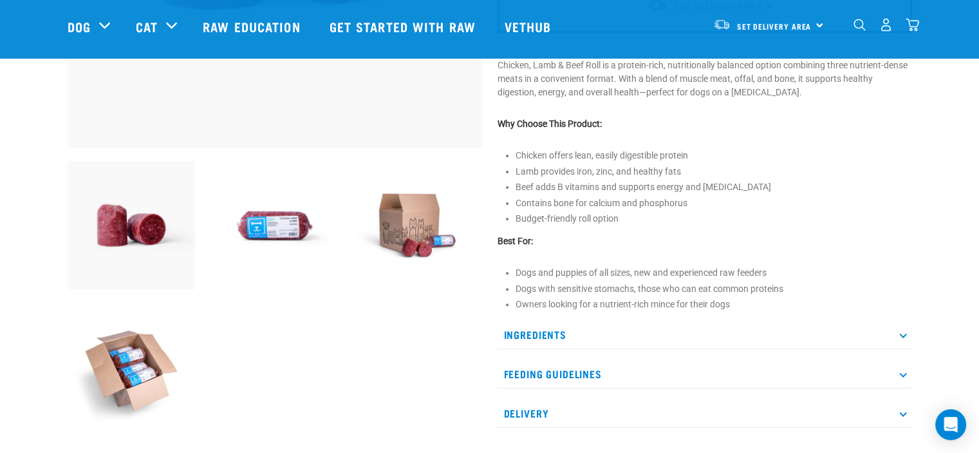
scroll to position [386, 0]
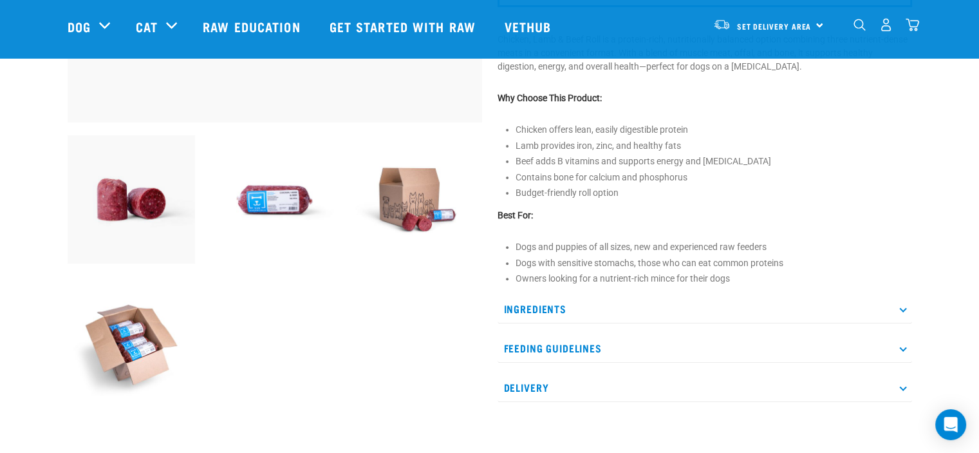
click at [560, 306] on p "Ingredients" at bounding box center [705, 308] width 415 height 29
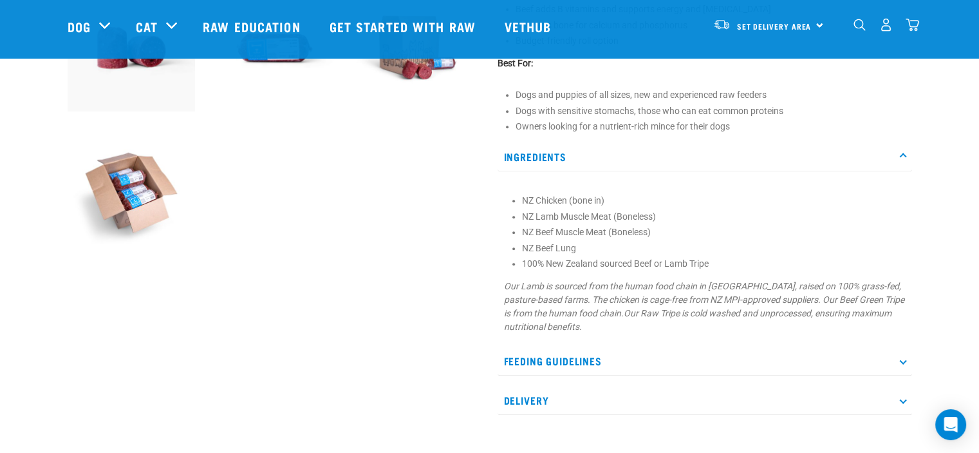
scroll to position [566, 0]
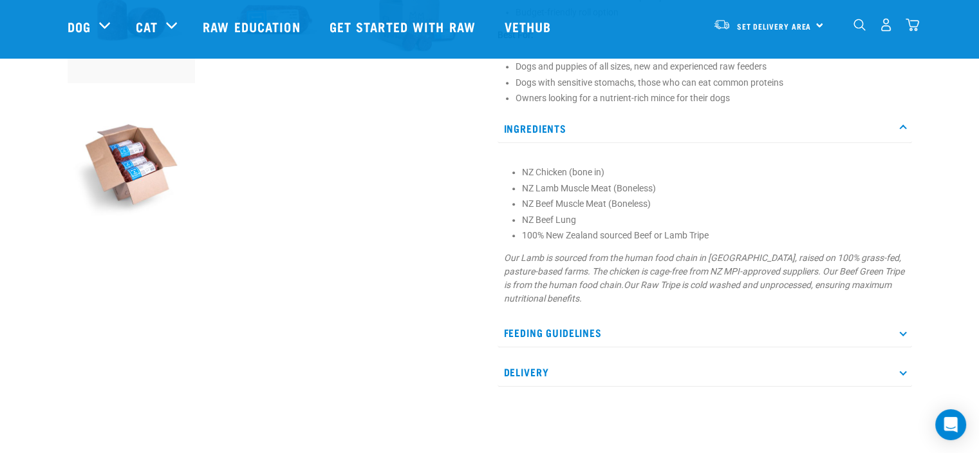
click at [564, 337] on p "Feeding Guidelines" at bounding box center [705, 332] width 415 height 29
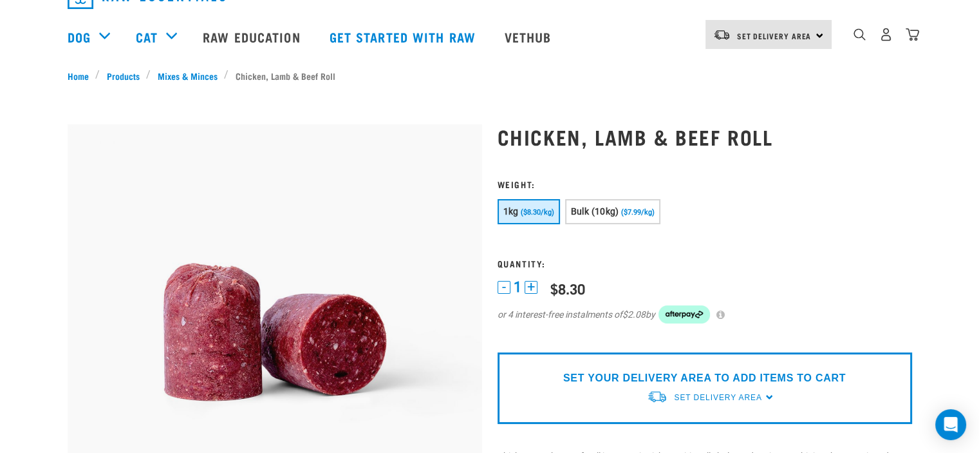
scroll to position [8, 0]
